Goal: Task Accomplishment & Management: Complete application form

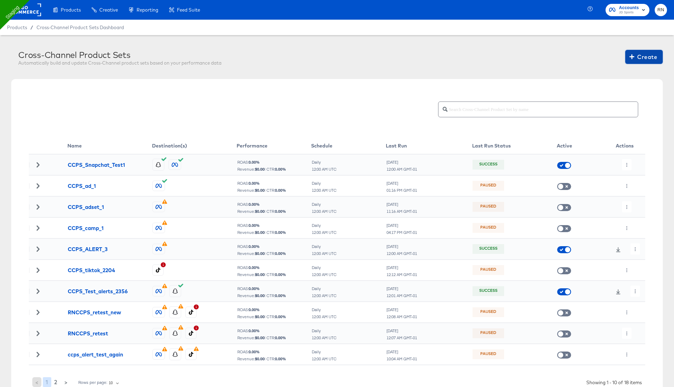
click at [646, 57] on span "Create" at bounding box center [644, 57] width 26 height 10
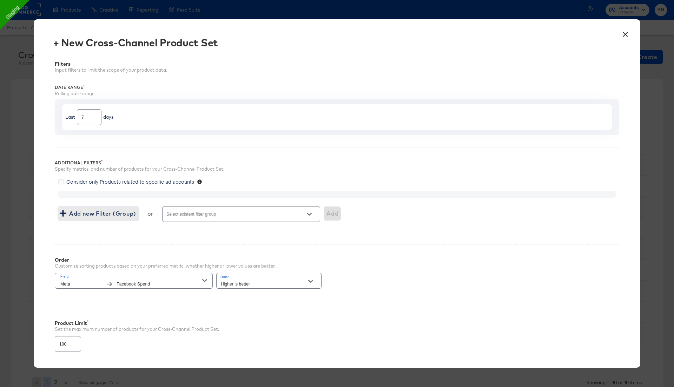
click at [93, 217] on span "Add new Filter (Group)" at bounding box center [98, 213] width 75 height 10
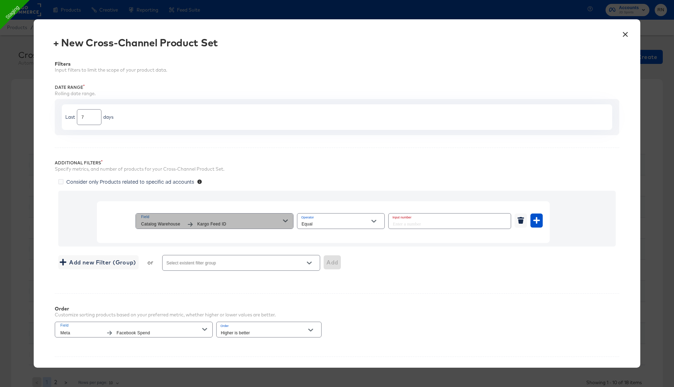
click at [230, 222] on span "Kargo Feed ID" at bounding box center [240, 223] width 86 height 7
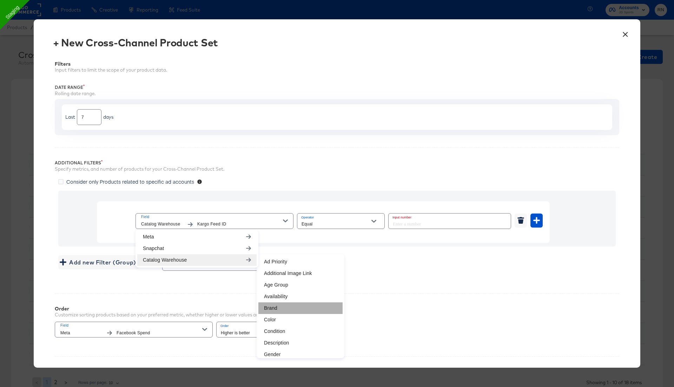
click at [272, 306] on li "Brand" at bounding box center [300, 308] width 84 height 12
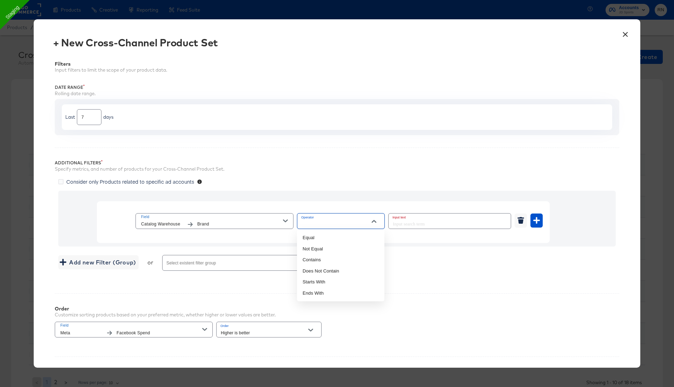
click at [330, 225] on input "Operator" at bounding box center [335, 224] width 71 height 8
click at [324, 248] on li "Not Equal" at bounding box center [340, 248] width 87 height 11
type input "Not Equal"
click at [422, 220] on input "text" at bounding box center [449, 220] width 122 height 15
type input "adidas"
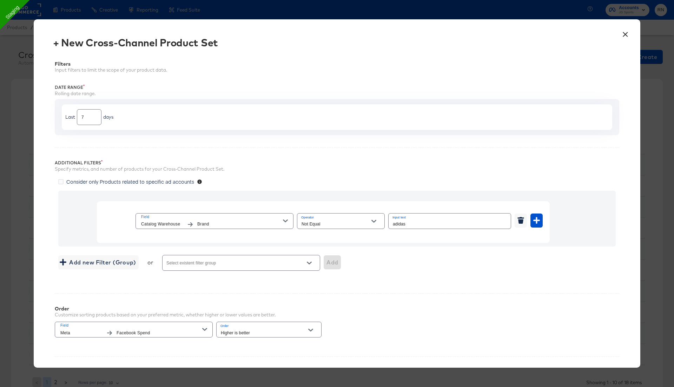
click at [443, 261] on div "Add new Filter (Group) or Select existent filter group Add" at bounding box center [336, 262] width 557 height 19
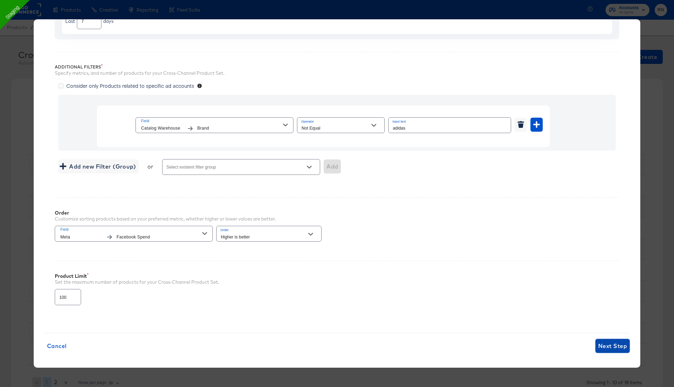
click at [613, 345] on span "Next Step" at bounding box center [612, 346] width 29 height 10
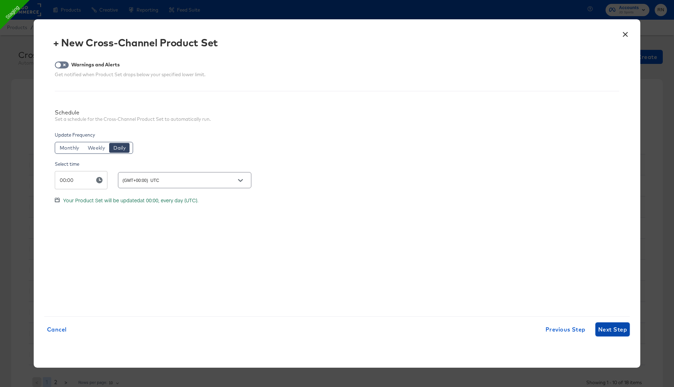
click at [609, 334] on button "Next Step" at bounding box center [612, 329] width 34 height 14
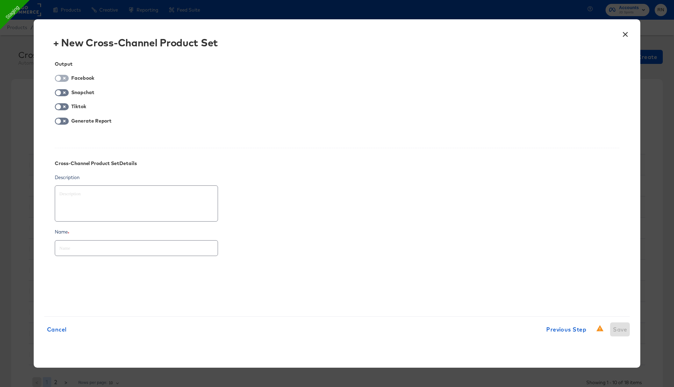
click at [65, 80] on input "checkbox" at bounding box center [58, 79] width 21 height 7
checkbox input "true"
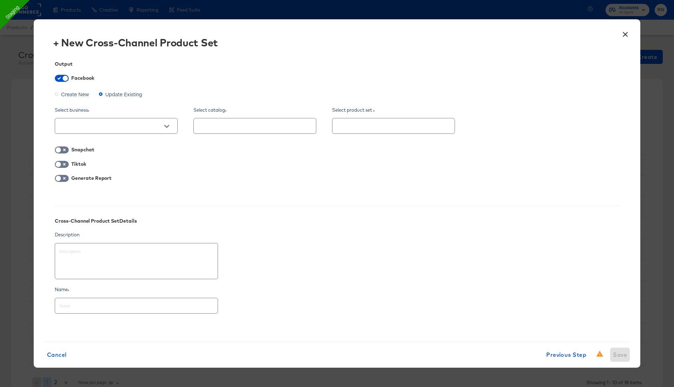
click at [69, 95] on span "Create New" at bounding box center [75, 94] width 28 height 7
click at [0, 0] on input "Create New" at bounding box center [0, 0] width 0 height 0
click at [117, 129] on input "text" at bounding box center [111, 126] width 106 height 8
click at [119, 159] on li "Ghost Business StitcherAds (257579378080319)" at bounding box center [116, 161] width 122 height 11
type textarea "x"
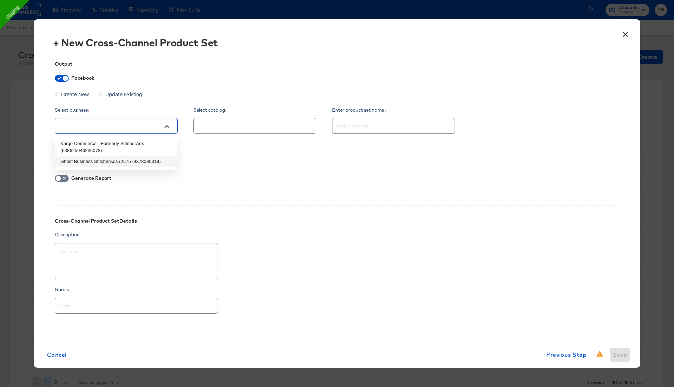
type input "Ghost Business StitcherAds (257579378080319)"
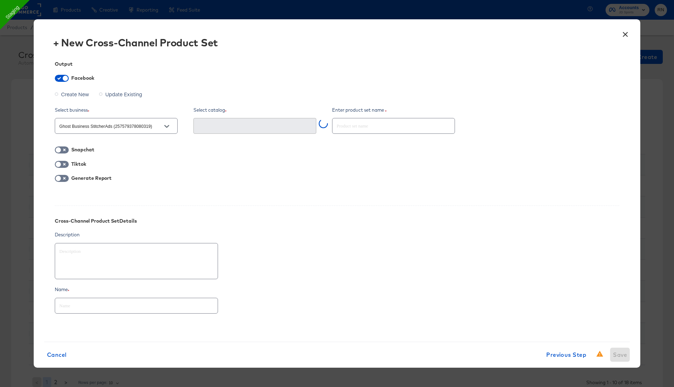
type textarea "x"
click at [63, 150] on input "checkbox" at bounding box center [58, 151] width 21 height 7
checkbox input "true"
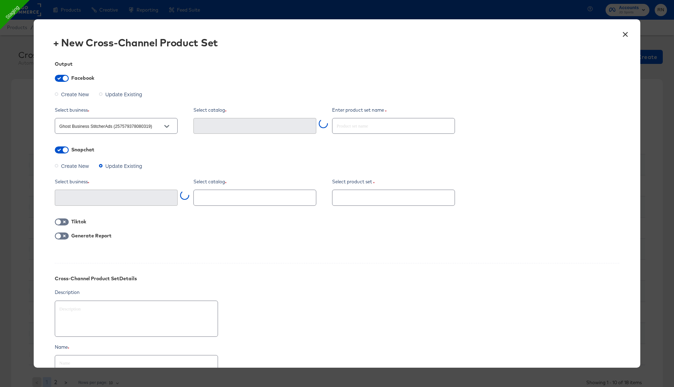
click at [72, 162] on span "Create New" at bounding box center [75, 165] width 28 height 7
click at [0, 0] on input "Create New" at bounding box center [0, 0] width 0 height 0
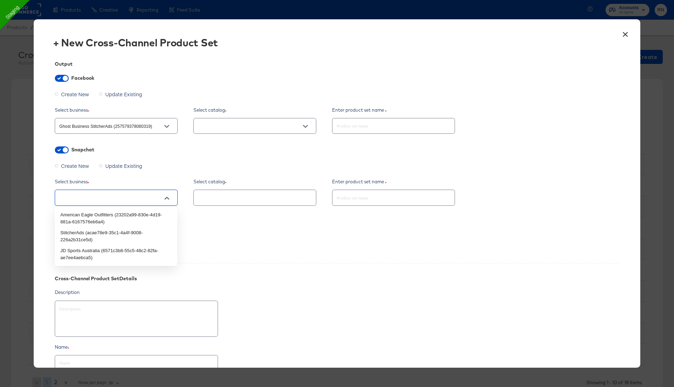
click at [104, 197] on input "text" at bounding box center [111, 198] width 106 height 8
click at [101, 236] on li "StitcherAds (acae78e9-35c1-4a4f-9008-226a2b31ce5d)" at bounding box center [116, 236] width 122 height 18
type textarea "x"
type input "StitcherAds (acae78e9-35c1-4a4f-9008-226a2b31ce5d)"
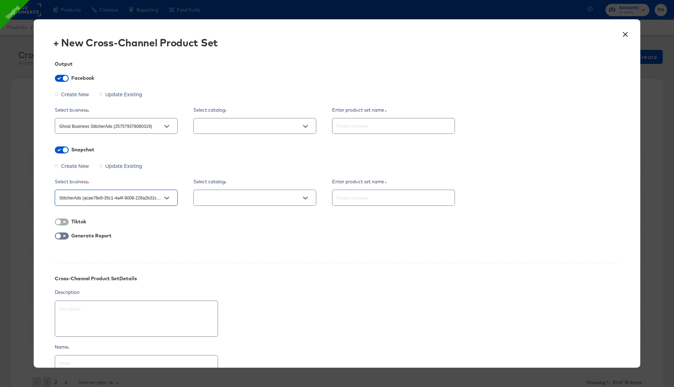
click at [65, 221] on input "checkbox" at bounding box center [58, 223] width 21 height 7
checkbox input "true"
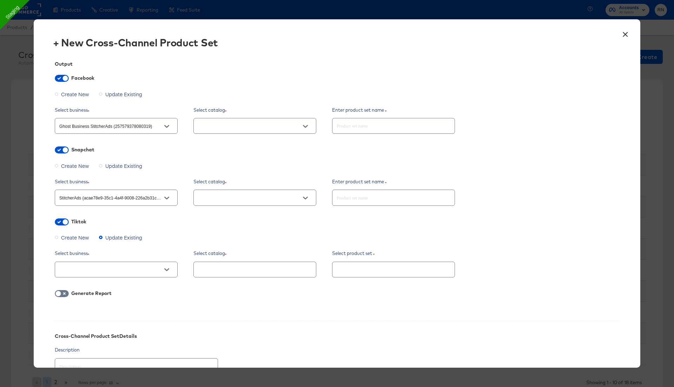
click at [73, 235] on span "Create New" at bounding box center [75, 237] width 28 height 7
click at [0, 0] on input "Create New" at bounding box center [0, 0] width 0 height 0
click at [95, 273] on div at bounding box center [116, 269] width 123 height 16
click at [101, 269] on input "text" at bounding box center [111, 270] width 106 height 8
click at [98, 286] on li "Kargo Commerce (6921707334213304321)" at bounding box center [116, 285] width 122 height 11
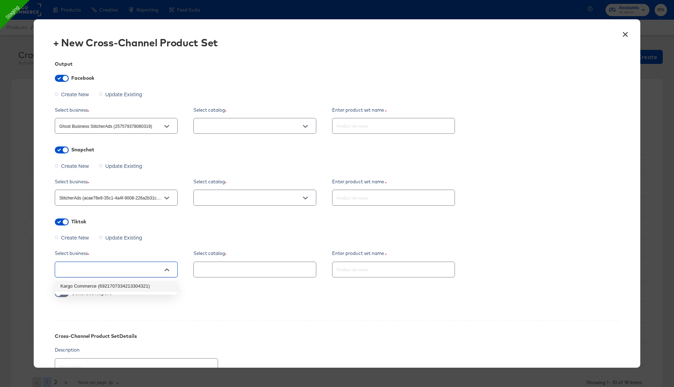
type textarea "x"
type input "Kargo Commerce (6921707334213304321)"
click at [223, 263] on div at bounding box center [254, 269] width 123 height 16
click at [230, 277] on div at bounding box center [254, 269] width 123 height 19
click at [235, 272] on input "text" at bounding box center [249, 270] width 106 height 8
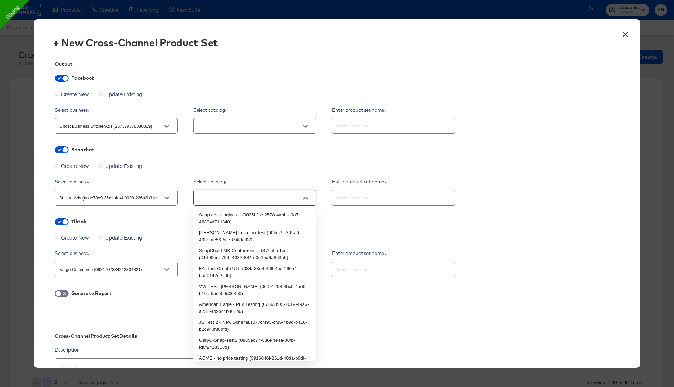
click at [216, 200] on input "text" at bounding box center [249, 198] width 106 height 8
click at [230, 219] on li "Snap test staging cc (0035bf1e-2578-4abb-a0a7-46894d71d340)" at bounding box center [254, 218] width 122 height 18
type textarea "x"
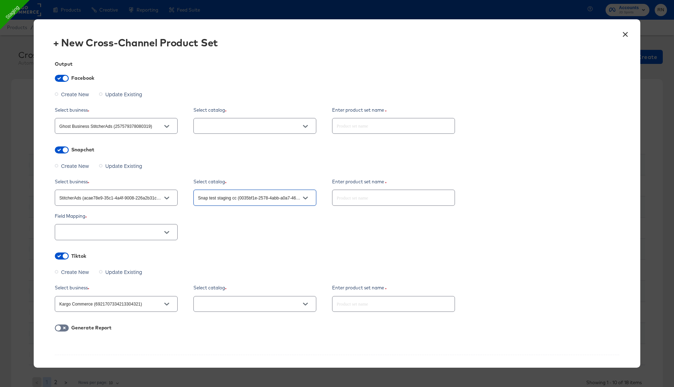
click at [159, 226] on div at bounding box center [116, 232] width 123 height 16
click at [167, 232] on icon "Open" at bounding box center [166, 232] width 5 height 3
click at [204, 213] on div "Field Mapping" at bounding box center [337, 216] width 564 height 7
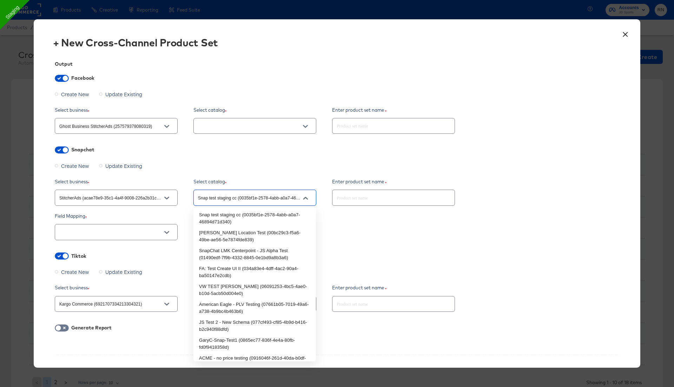
click at [235, 200] on input "Snap test staging cc (0035bf1e-2578-4abb-a0a7-46894d71d340)" at bounding box center [249, 198] width 106 height 8
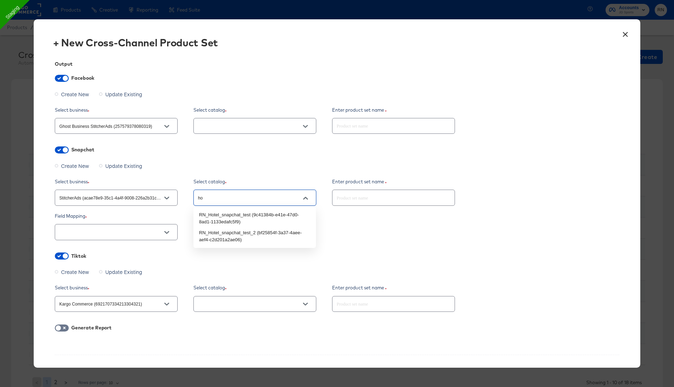
type input "hot"
click at [254, 215] on li "RN_Hotel_snapchat_test (9c41384b-e41e-47d0-8ad1-1133edafc5f9)" at bounding box center [254, 218] width 122 height 18
type textarea "x"
type input "RN_Hotel_snapchat_test (9c41384b-e41e-47d0-8ad1-1133edafc5f9)"
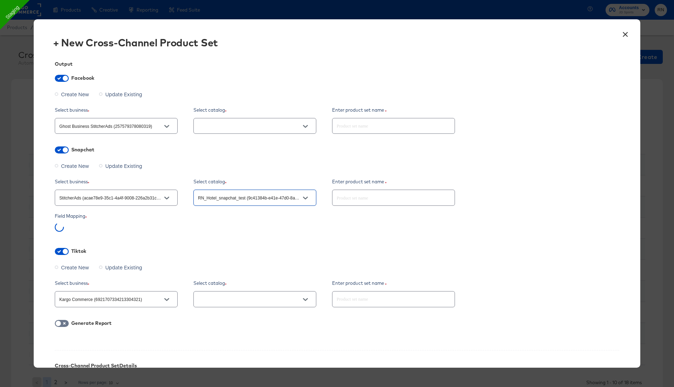
type textarea "x"
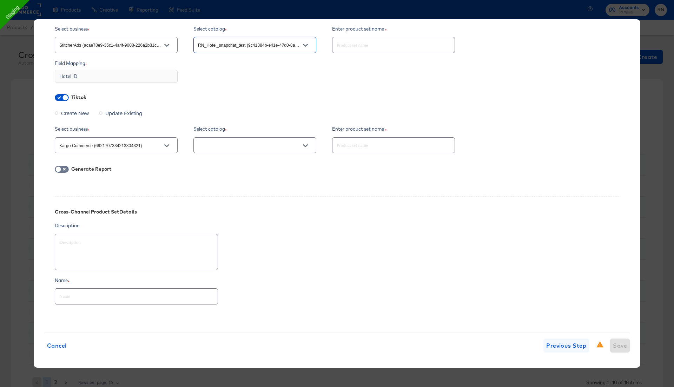
type input "RN_Hotel_snapchat_test (9c41384b-e41e-47d0-8ad1-1133edafc5f9)"
click at [574, 345] on span "Previous Step" at bounding box center [566, 345] width 40 height 10
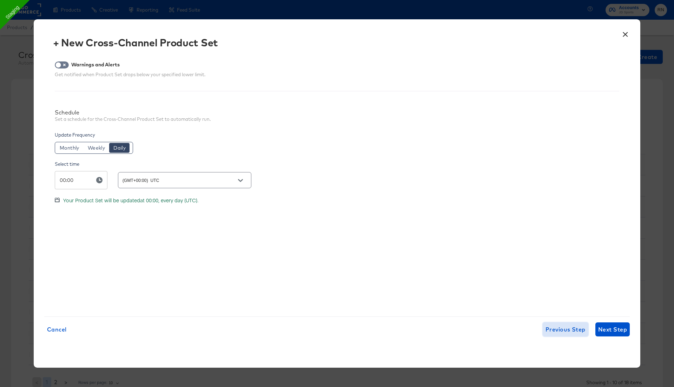
scroll to position [0, 0]
click at [609, 330] on span "Next Step" at bounding box center [612, 329] width 29 height 10
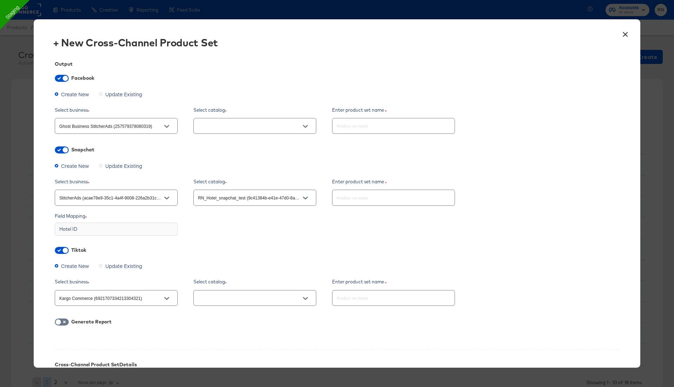
click at [238, 202] on div "RN_Hotel_snapchat_test (9c41384b-e41e-47d0-8ad1-1133edafc5f9)" at bounding box center [254, 197] width 123 height 16
type input "RN_Hotel_snapchat_test (9c41384b-e41e-47d0-8ad1-1133edafc5f9)"
click at [237, 226] on div "Hotel ID" at bounding box center [337, 228] width 564 height 13
type textarea "x"
